Goal: Find specific page/section

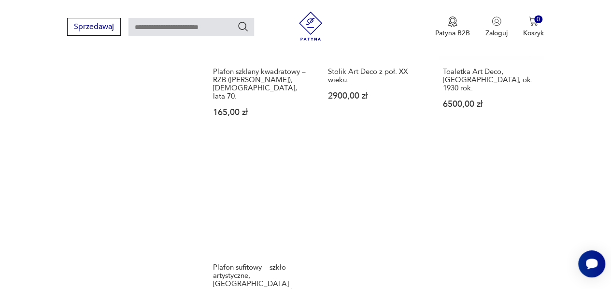
scroll to position [1153, 0]
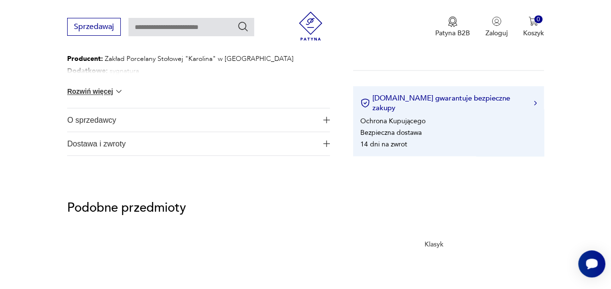
scroll to position [531, 0]
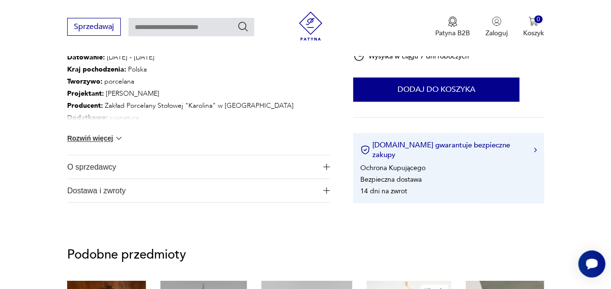
click at [101, 139] on button "Rozwiń więcej" at bounding box center [95, 138] width 56 height 10
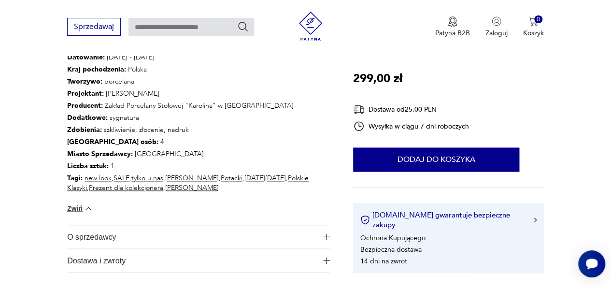
click at [177, 179] on link "[PERSON_NAME]" at bounding box center [192, 177] width 54 height 9
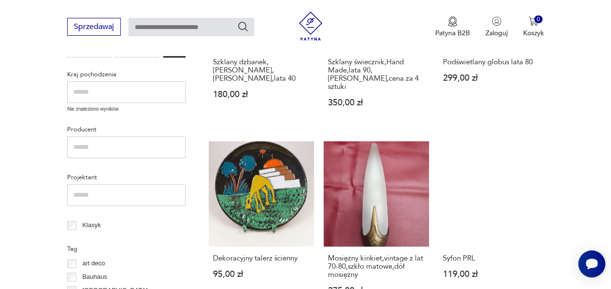
scroll to position [366, 0]
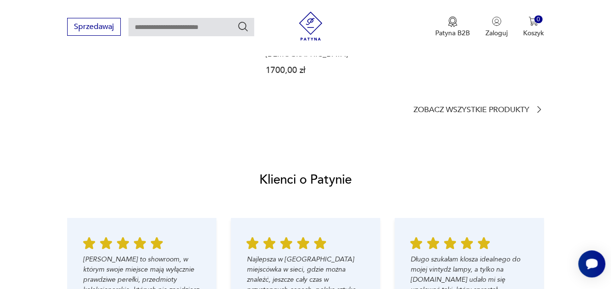
scroll to position [896, 0]
